Goal: Understand process/instructions: Learn about a topic

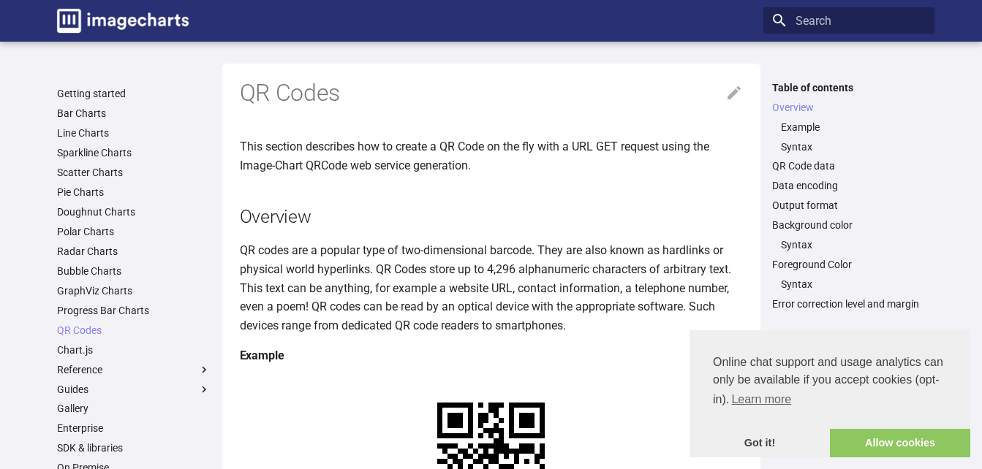
scroll to position [292, 0]
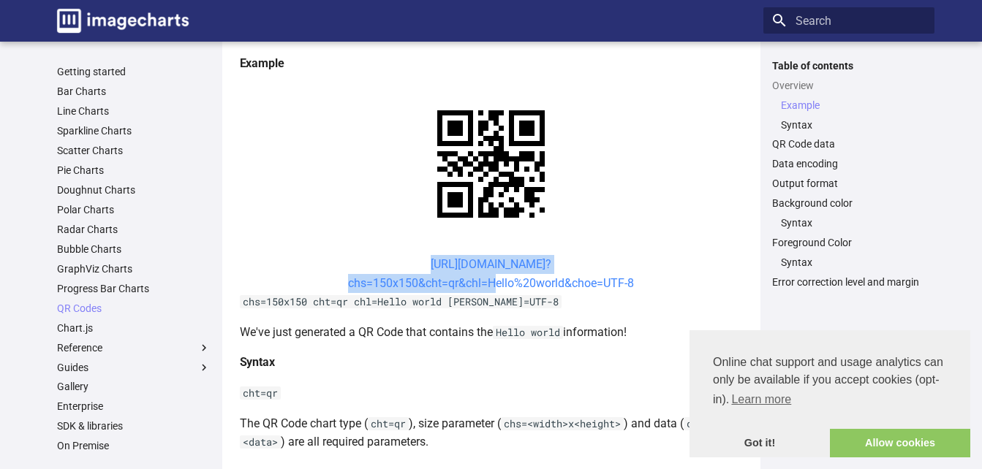
drag, startPoint x: 400, startPoint y: 261, endPoint x: 488, endPoint y: 286, distance: 91.2
click at [488, 286] on center "[URL][DOMAIN_NAME]? chs=150x150&cht=qr&chl=Hello%20world&choe=UTF-8" at bounding box center [491, 273] width 503 height 37
copy link "[URL][DOMAIN_NAME]? chs=150x150&cht=qr&chl="
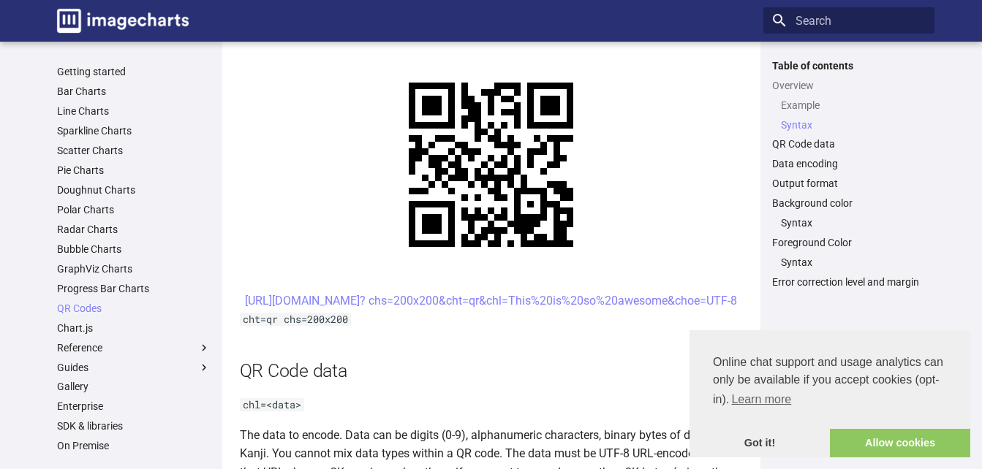
scroll to position [731, 0]
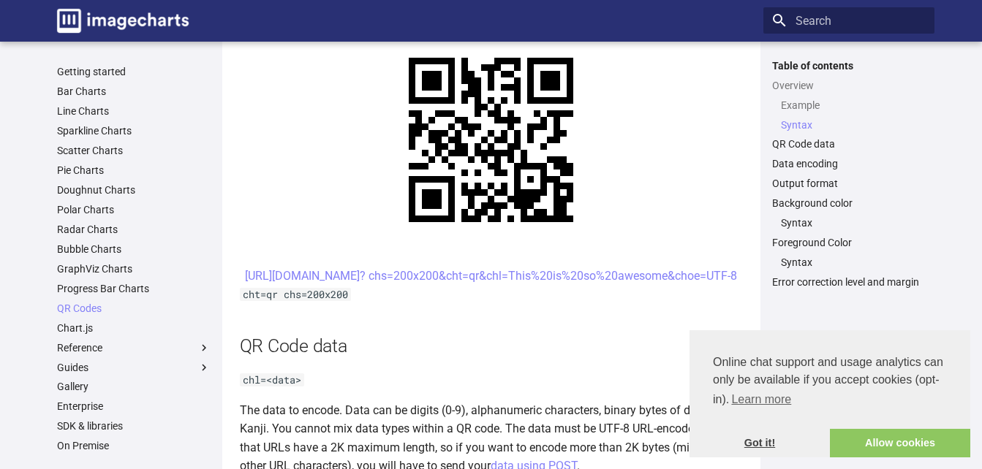
click at [772, 439] on link "Got it!" at bounding box center [759, 443] width 140 height 29
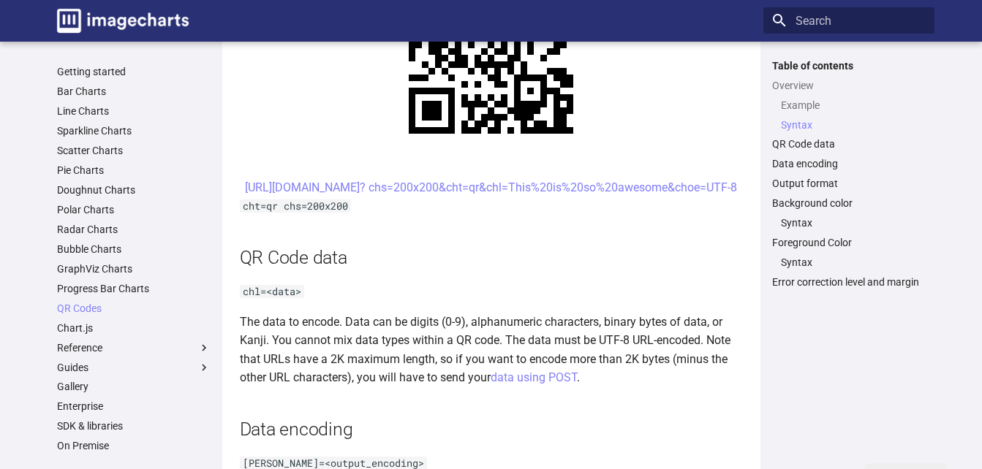
scroll to position [804, 0]
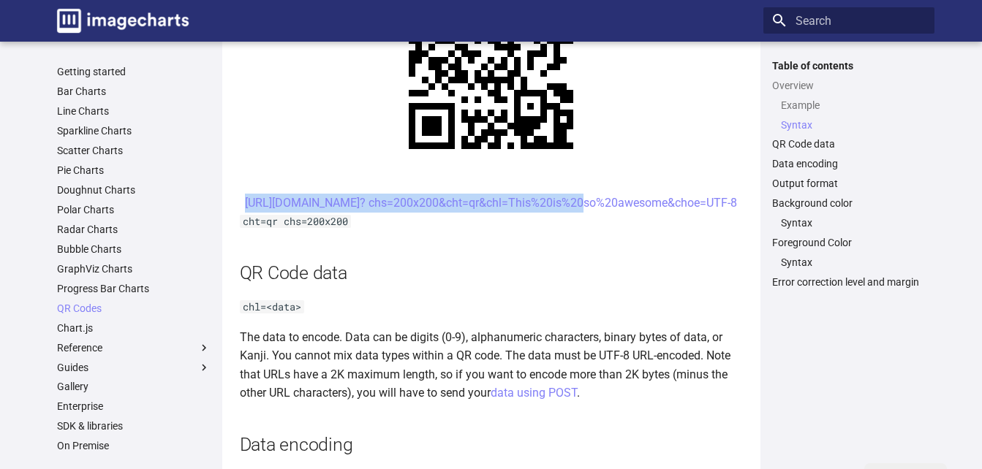
drag, startPoint x: 401, startPoint y: 200, endPoint x: 450, endPoint y: 229, distance: 56.4
click at [450, 213] on center "[URL][DOMAIN_NAME]? chs=200x200&cht=qr&chl=This%20is%20so%20awesome&choe=UTF-8" at bounding box center [491, 203] width 503 height 19
copy link "[URL][DOMAIN_NAME]? chs=200x200&cht=qr&chl="
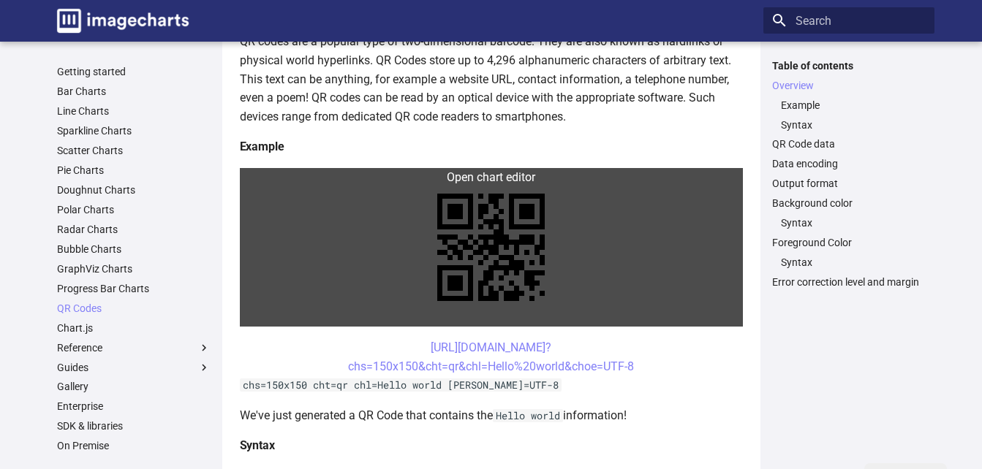
scroll to position [0, 0]
